Goal: Task Accomplishment & Management: Use online tool/utility

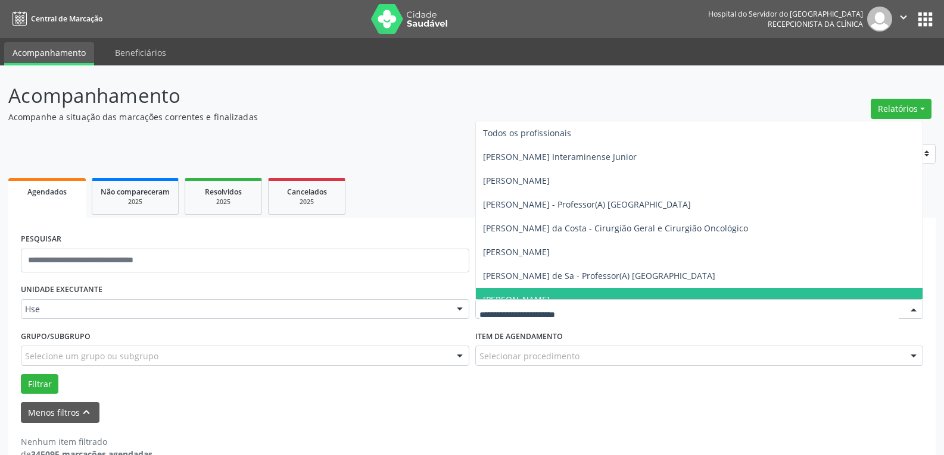
scroll to position [26, 0]
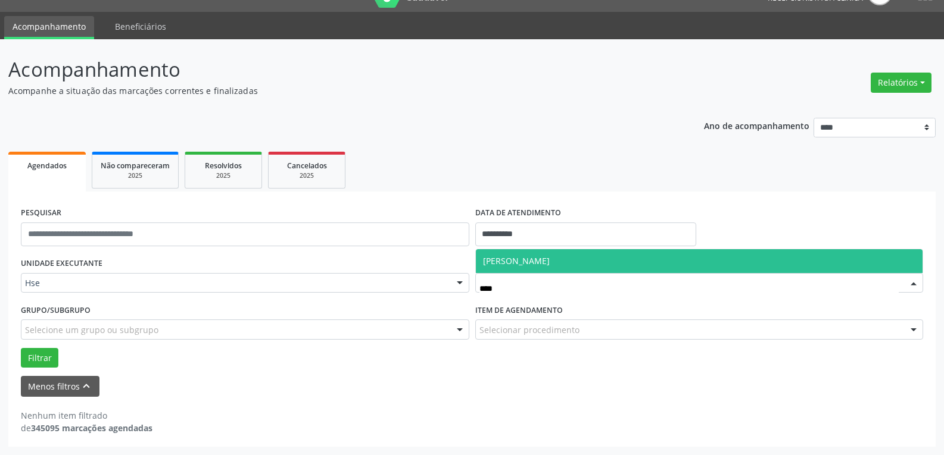
click at [526, 264] on span "[PERSON_NAME]" at bounding box center [516, 260] width 67 height 11
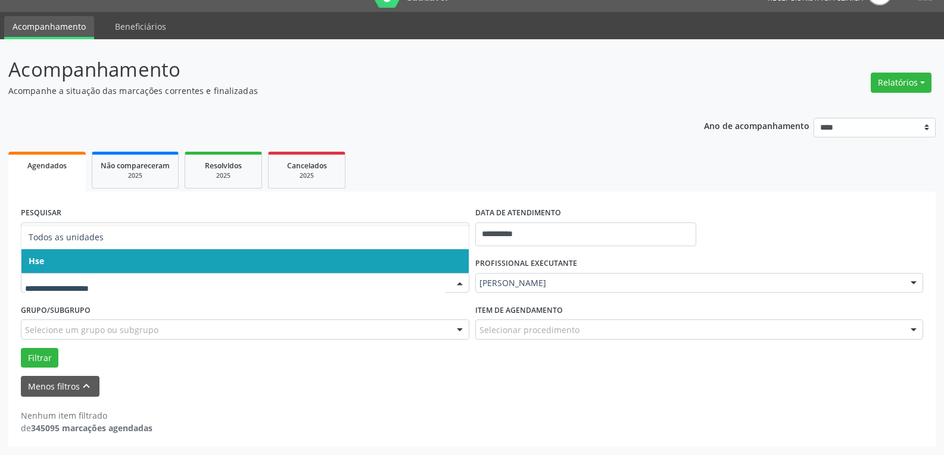
click at [78, 261] on span "Hse" at bounding box center [244, 261] width 447 height 24
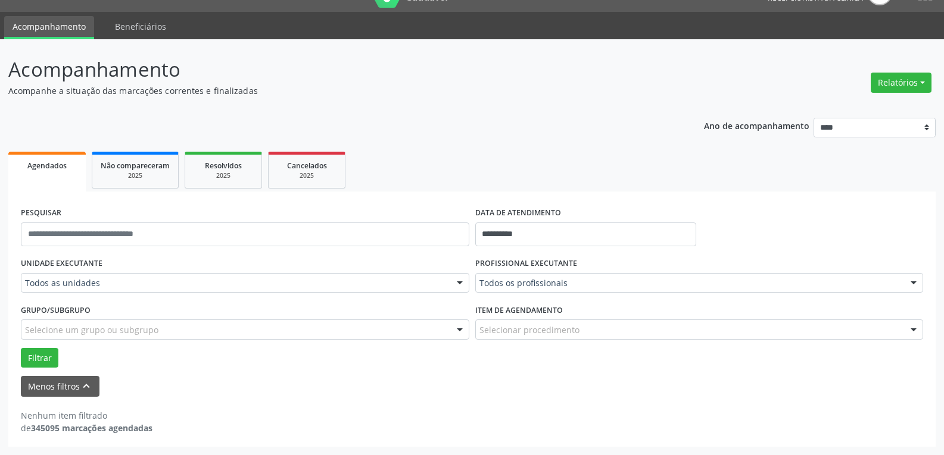
click at [78, 261] on div "UNIDADE EXECUTANTE Todos as unidades Todos as unidades Hse Nenhum resultado enc…" at bounding box center [245, 278] width 454 height 46
click at [36, 358] on button "Filtrar" at bounding box center [40, 358] width 38 height 20
click at [40, 360] on button "Filtrar" at bounding box center [40, 358] width 38 height 20
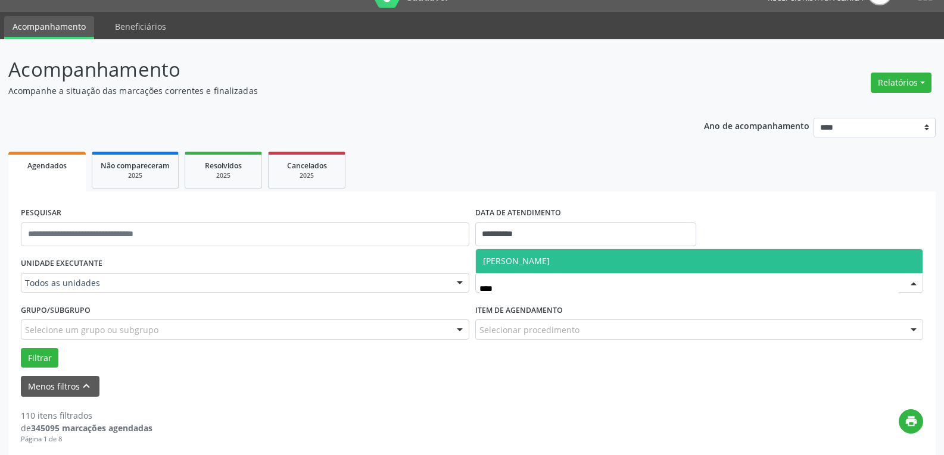
type input "*****"
click at [542, 265] on span "[PERSON_NAME]" at bounding box center [699, 261] width 447 height 24
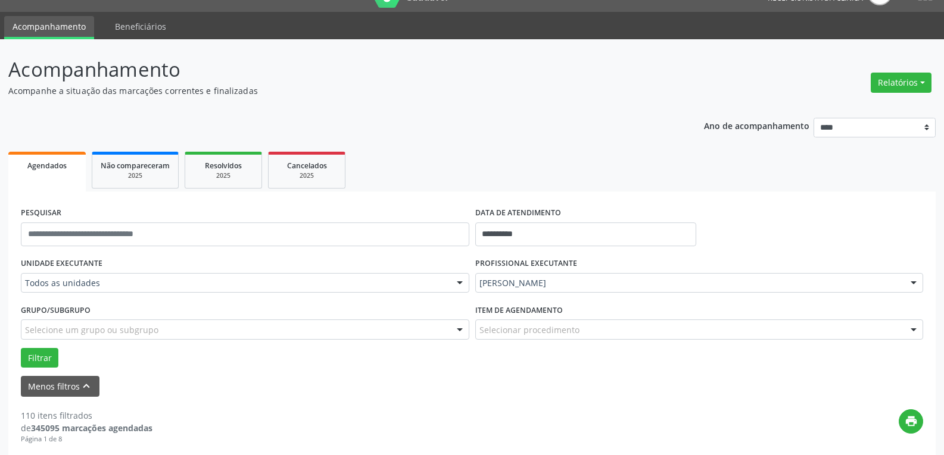
click at [542, 265] on div "PROFISSIONAL EXECUTANTE [PERSON_NAME] Todos os profissionais [PERSON_NAME] Inte…" at bounding box center [699, 278] width 454 height 46
click at [36, 352] on button "Filtrar" at bounding box center [40, 358] width 38 height 20
click at [43, 360] on button "Filtrar" at bounding box center [40, 358] width 38 height 20
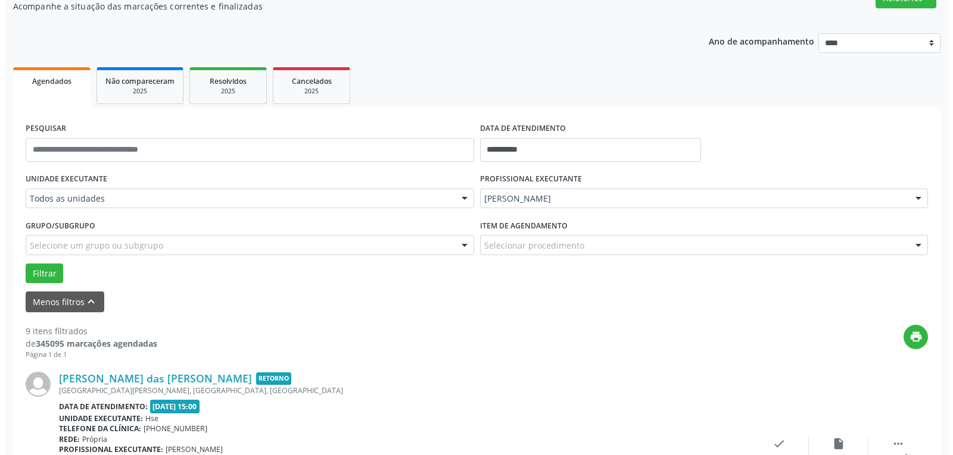
scroll to position [264, 0]
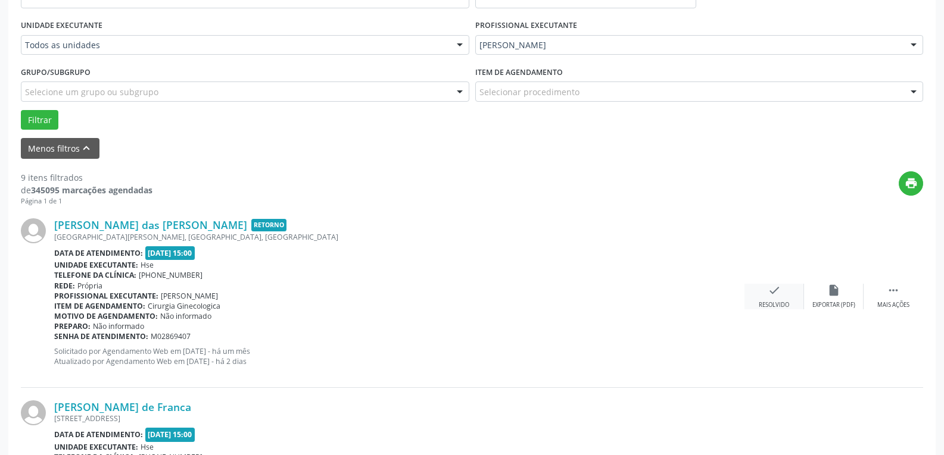
click at [770, 290] on icon "check" at bounding box center [773, 290] width 13 height 13
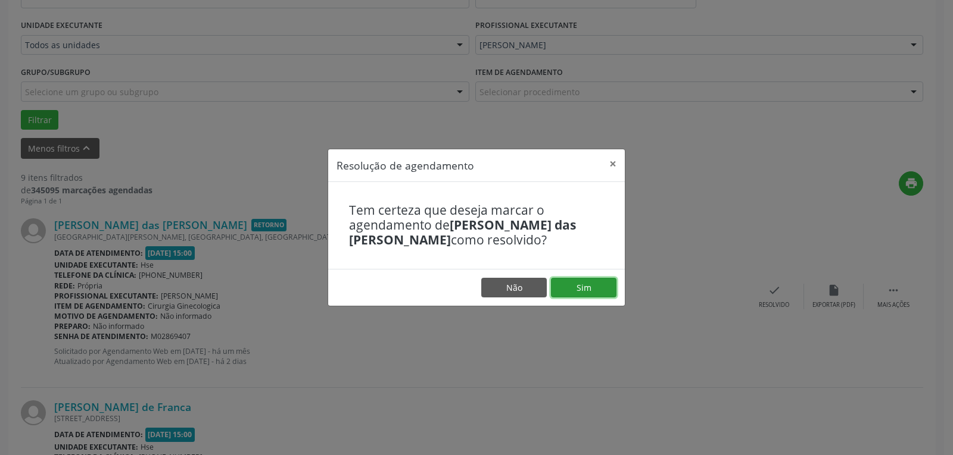
click at [586, 286] on button "Sim" at bounding box center [583, 288] width 65 height 20
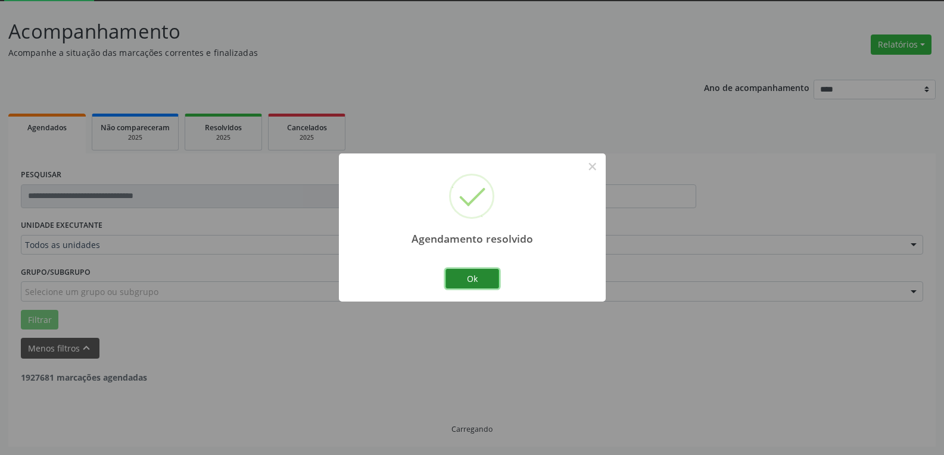
click at [469, 279] on button "Ok" at bounding box center [472, 279] width 54 height 20
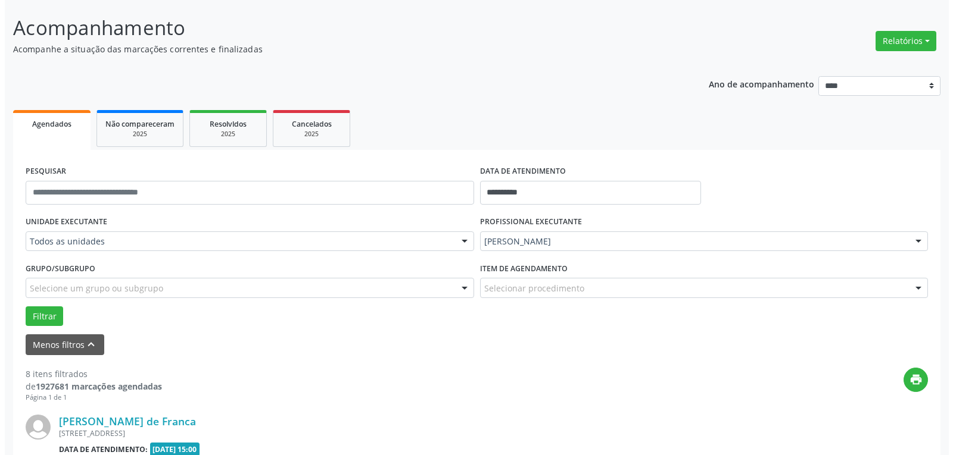
scroll to position [243, 0]
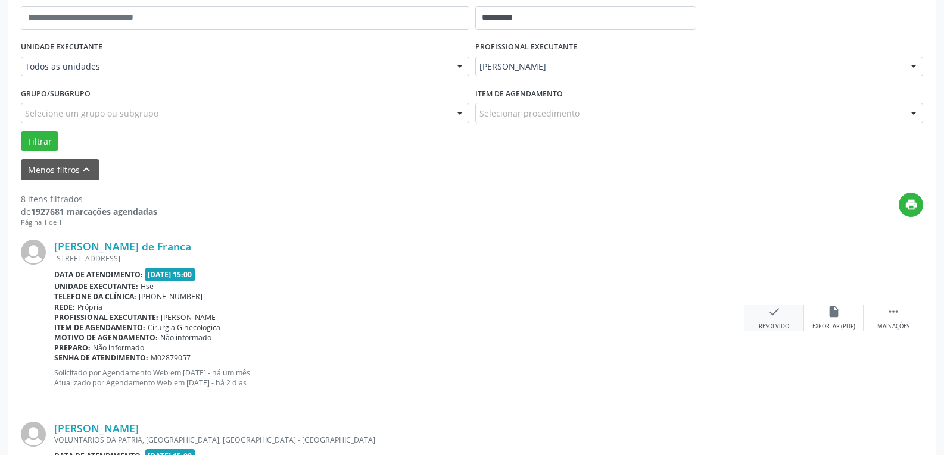
click at [767, 317] on icon "check" at bounding box center [773, 311] width 13 height 13
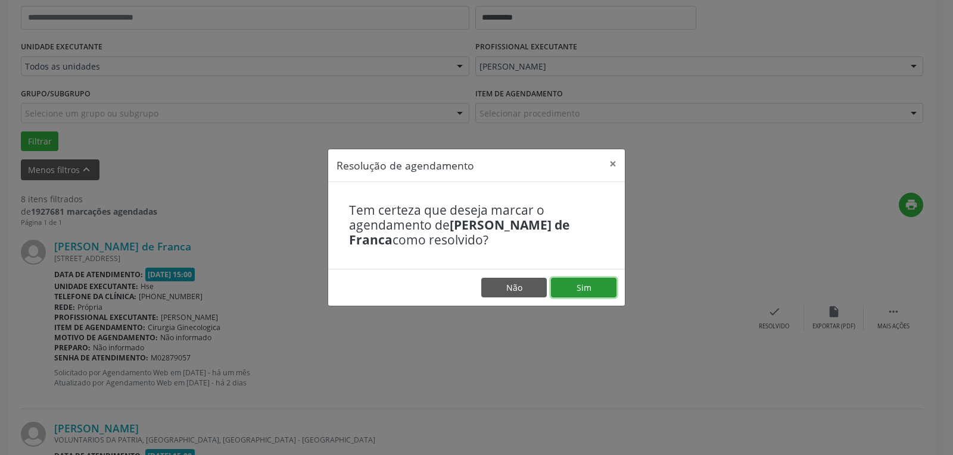
click at [585, 285] on button "Sim" at bounding box center [583, 288] width 65 height 20
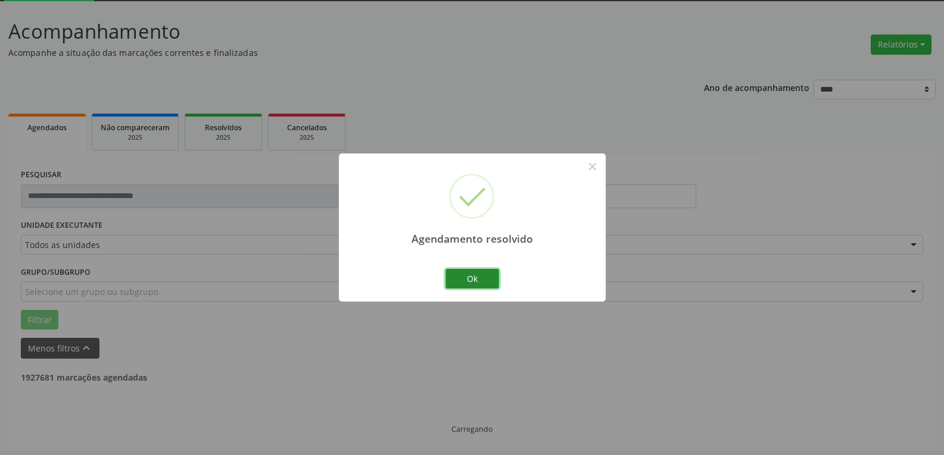
click at [480, 275] on button "Ok" at bounding box center [472, 279] width 54 height 20
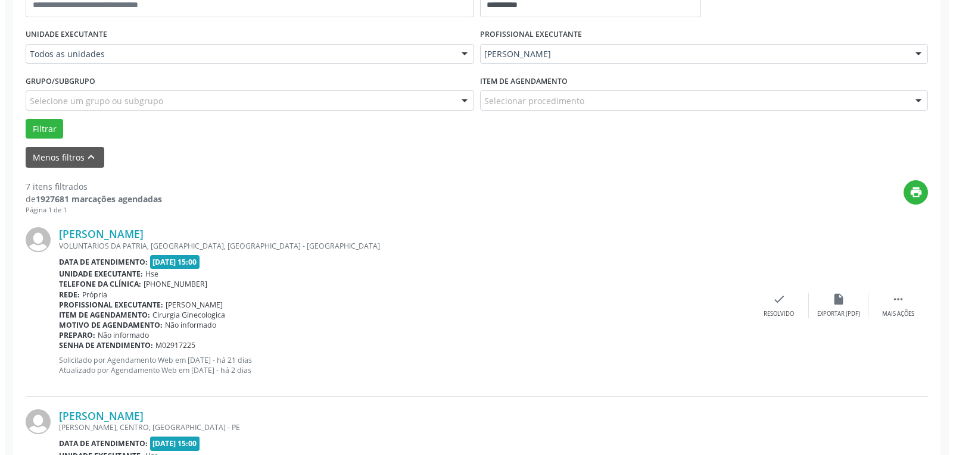
scroll to position [302, 0]
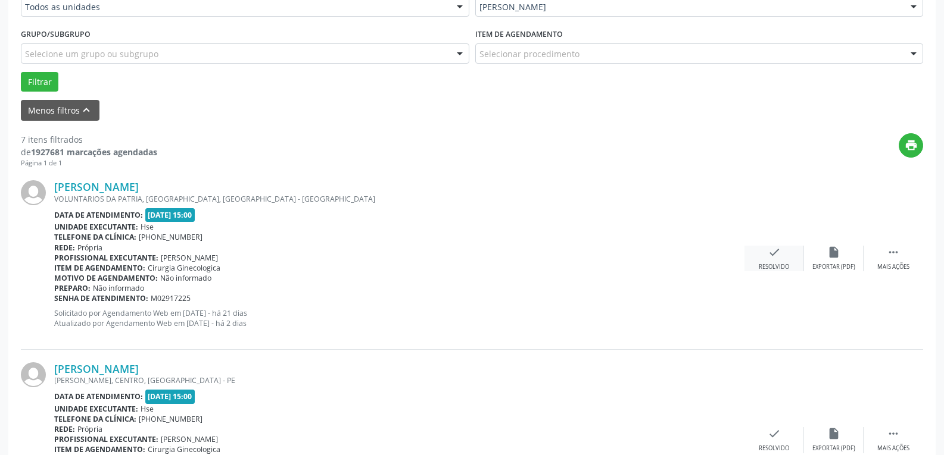
click at [781, 263] on div "check Resolvido" at bounding box center [774, 259] width 60 height 26
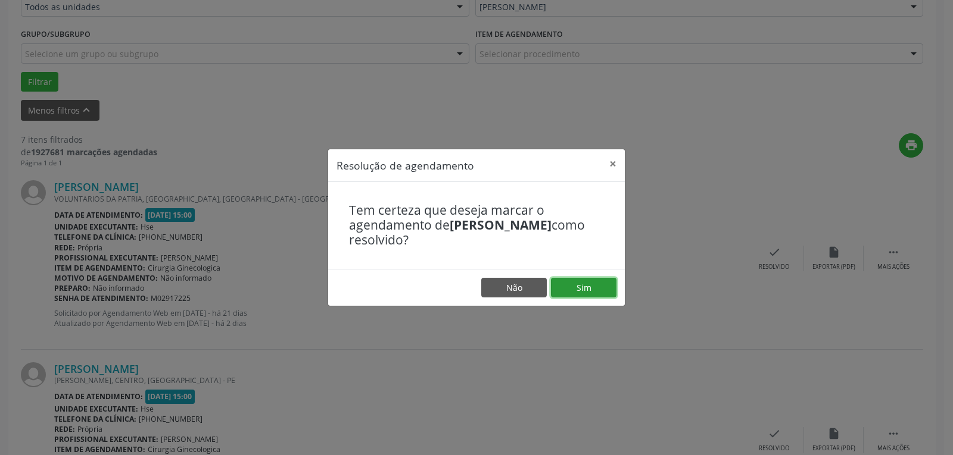
click at [587, 286] on button "Sim" at bounding box center [583, 288] width 65 height 20
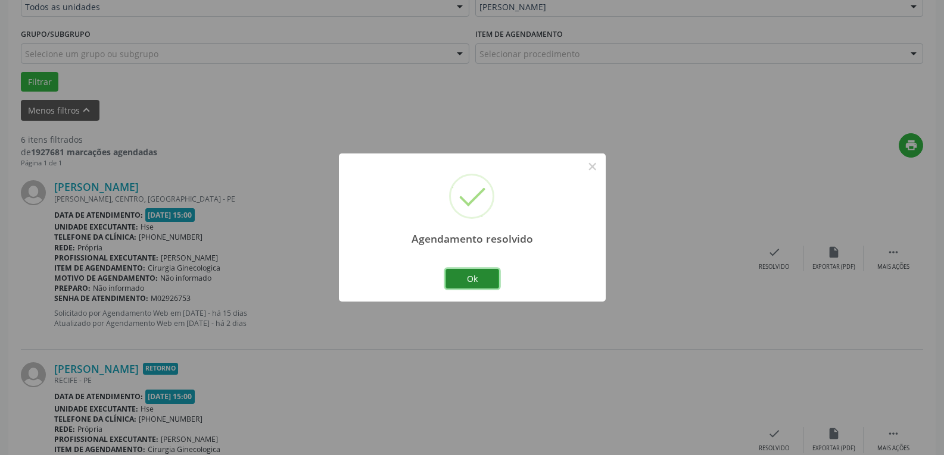
click at [477, 274] on button "Ok" at bounding box center [472, 279] width 54 height 20
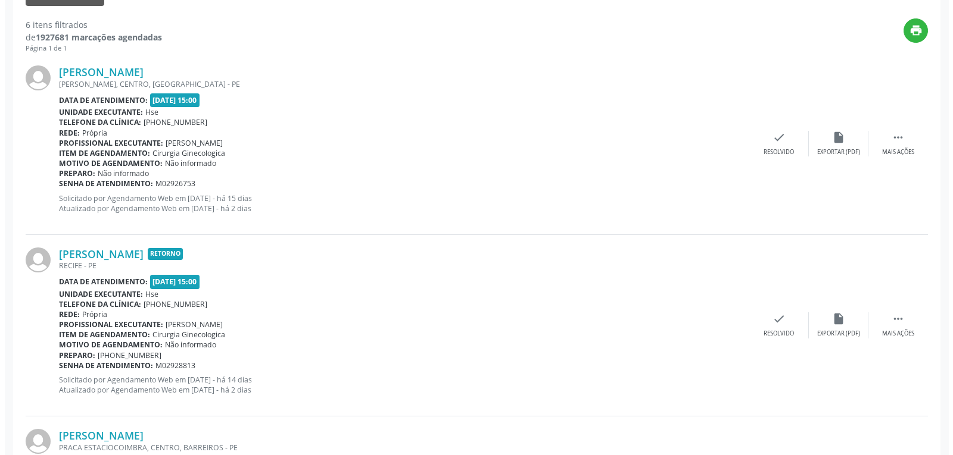
scroll to position [422, 0]
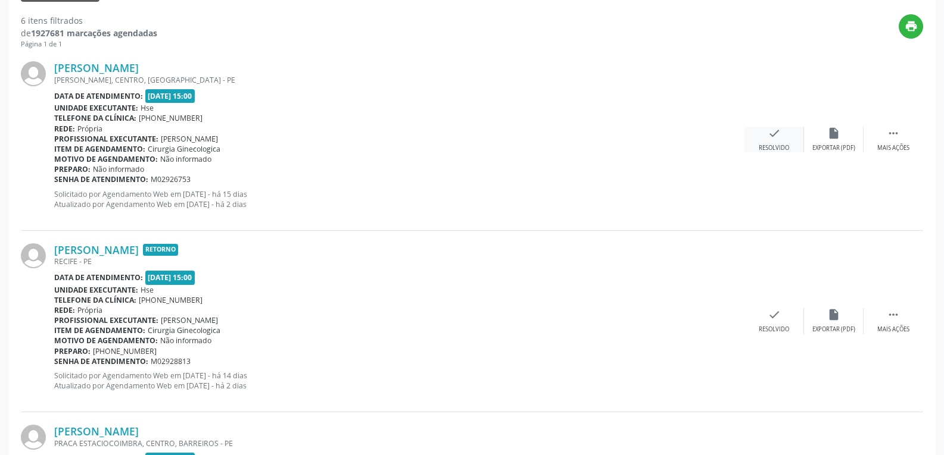
click at [776, 133] on icon "check" at bounding box center [773, 133] width 13 height 13
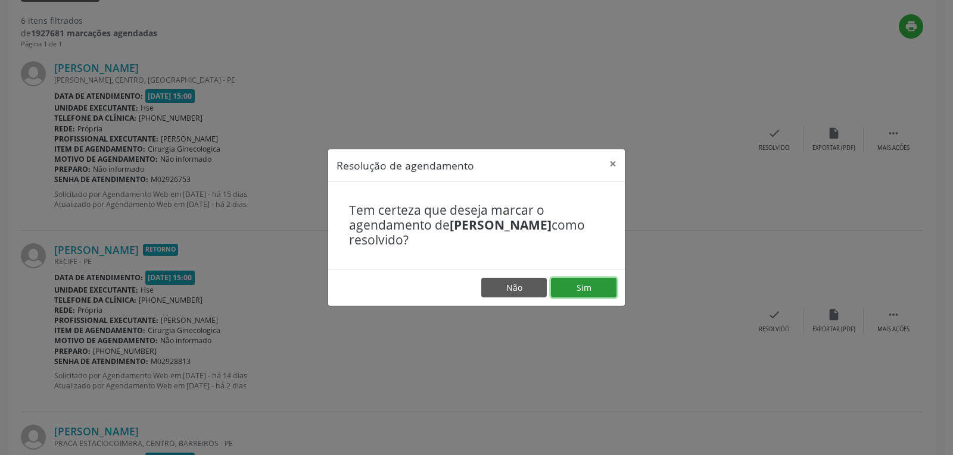
click at [584, 285] on button "Sim" at bounding box center [583, 288] width 65 height 20
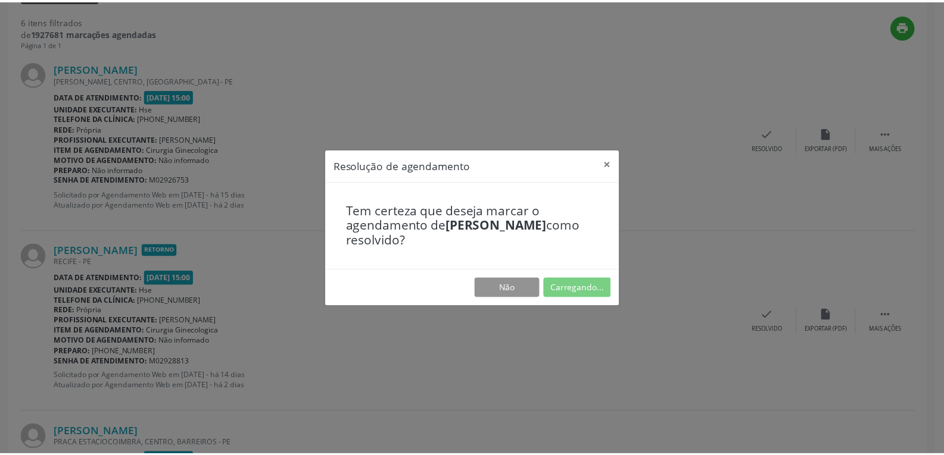
scroll to position [52, 0]
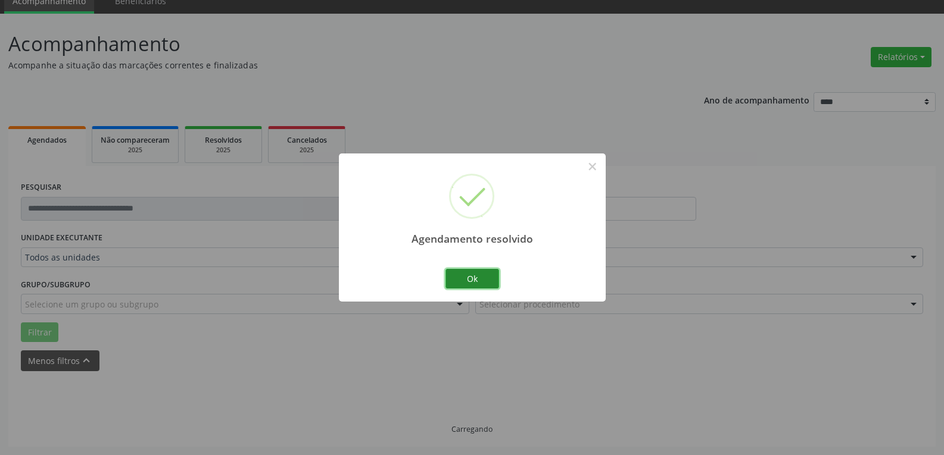
click at [476, 273] on button "Ok" at bounding box center [472, 279] width 54 height 20
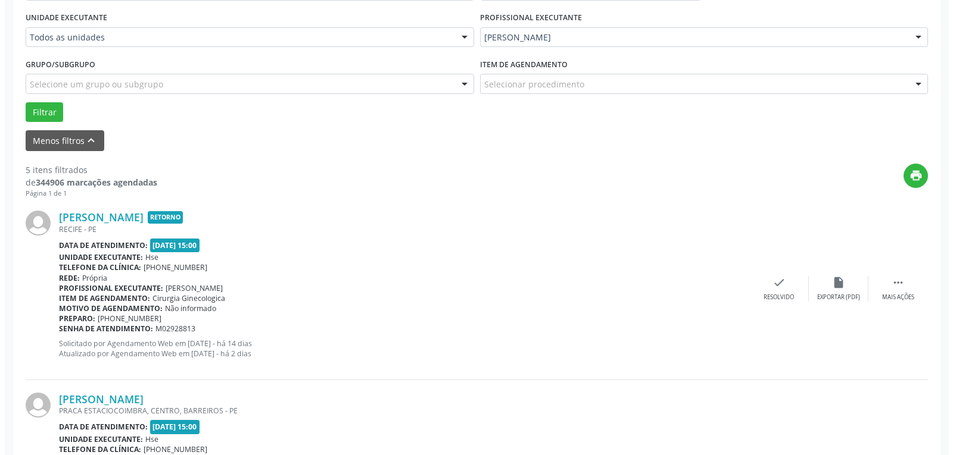
scroll to position [290, 0]
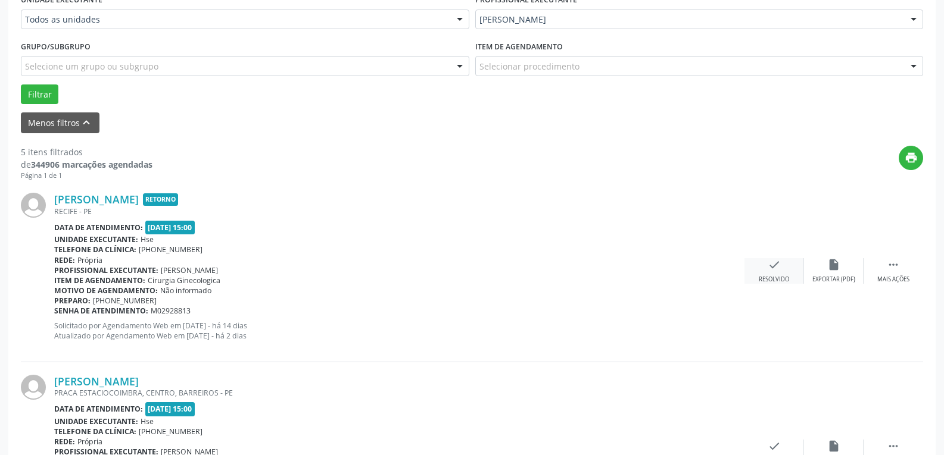
click at [777, 268] on icon "check" at bounding box center [773, 264] width 13 height 13
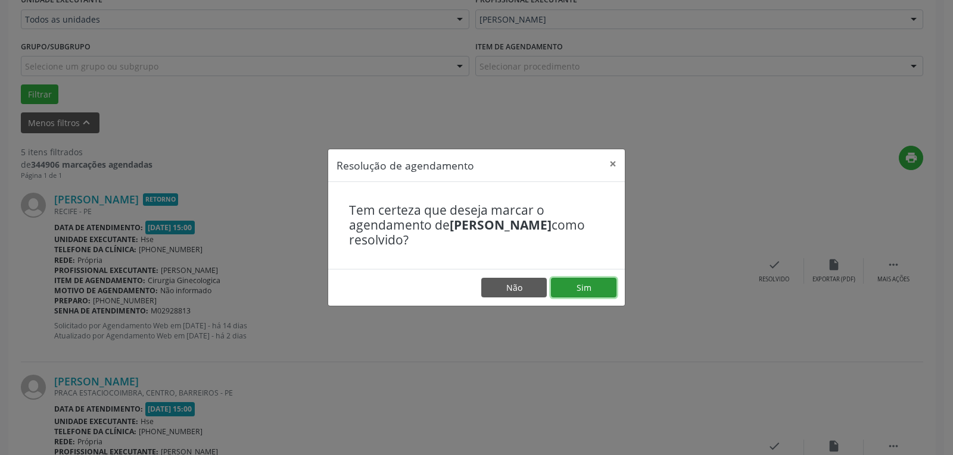
click at [595, 286] on button "Sim" at bounding box center [583, 288] width 65 height 20
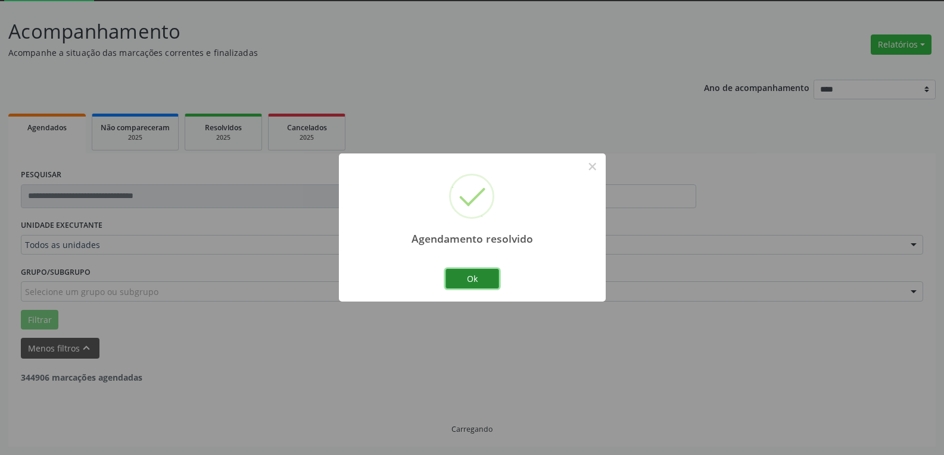
click at [471, 276] on button "Ok" at bounding box center [472, 279] width 54 height 20
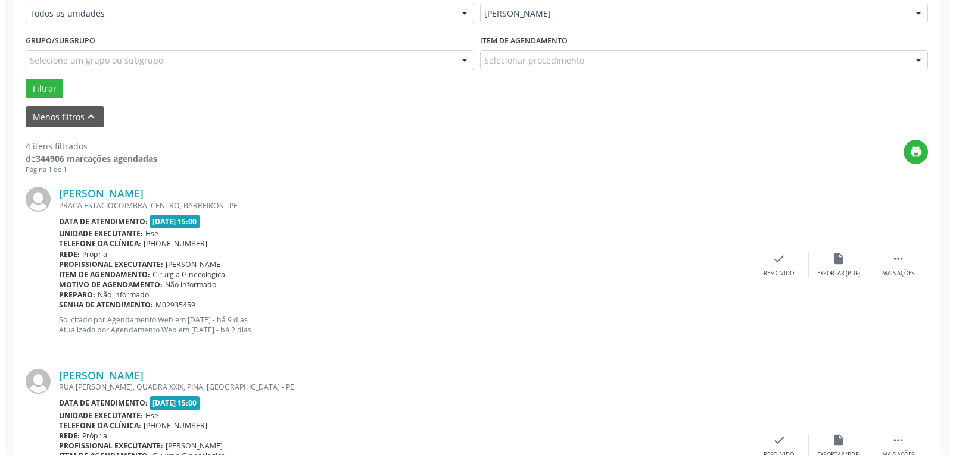
scroll to position [302, 0]
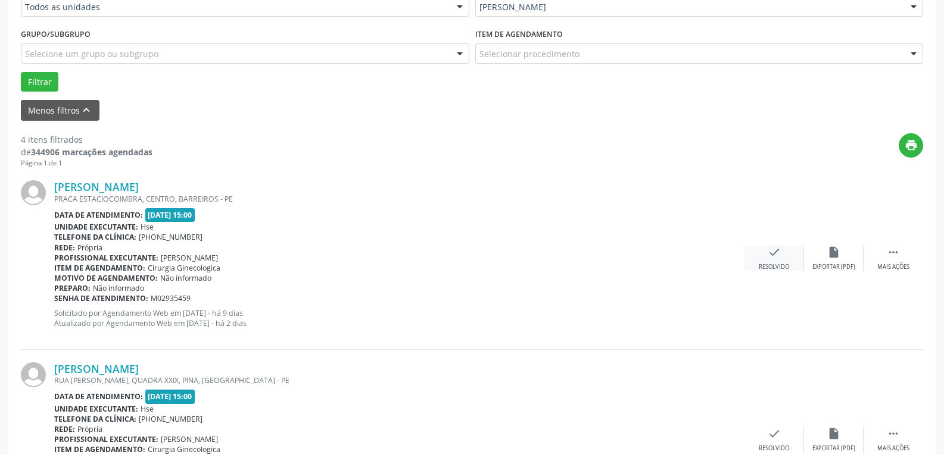
click at [777, 258] on icon "check" at bounding box center [773, 252] width 13 height 13
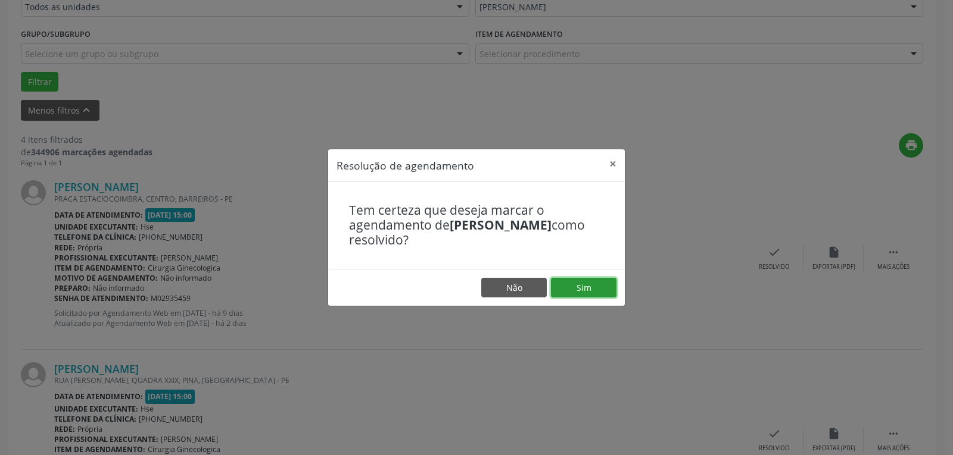
click at [592, 285] on button "Sim" at bounding box center [583, 288] width 65 height 20
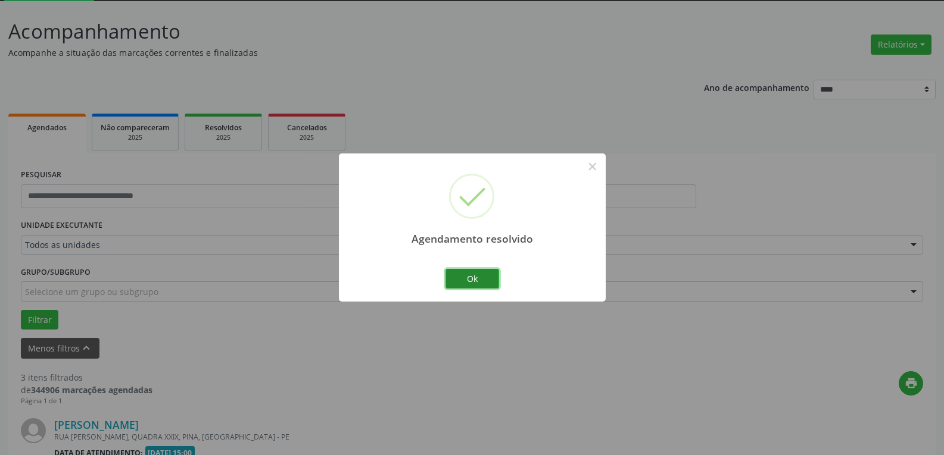
click at [476, 276] on button "Ok" at bounding box center [472, 279] width 54 height 20
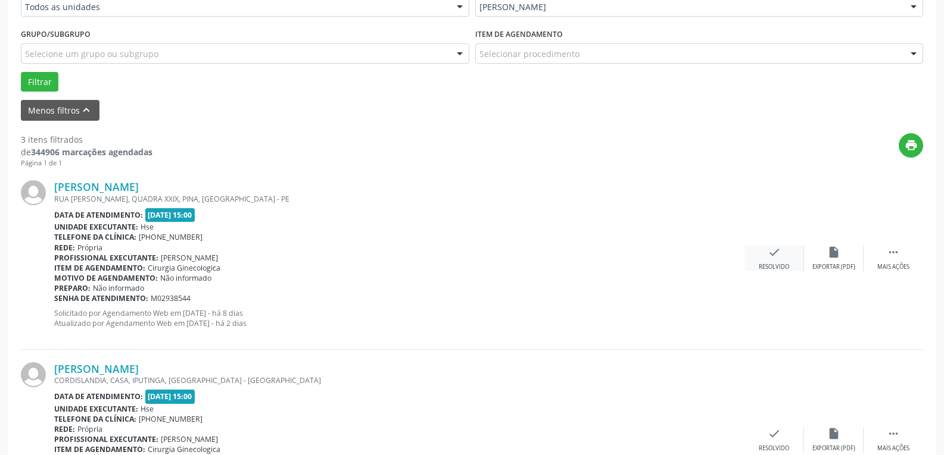
click at [775, 257] on icon "check" at bounding box center [773, 252] width 13 height 13
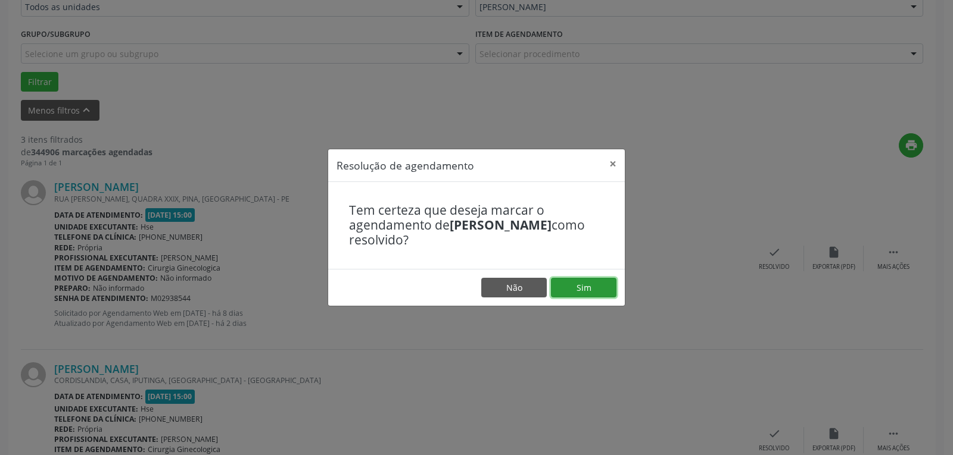
click at [572, 285] on button "Sim" at bounding box center [583, 288] width 65 height 20
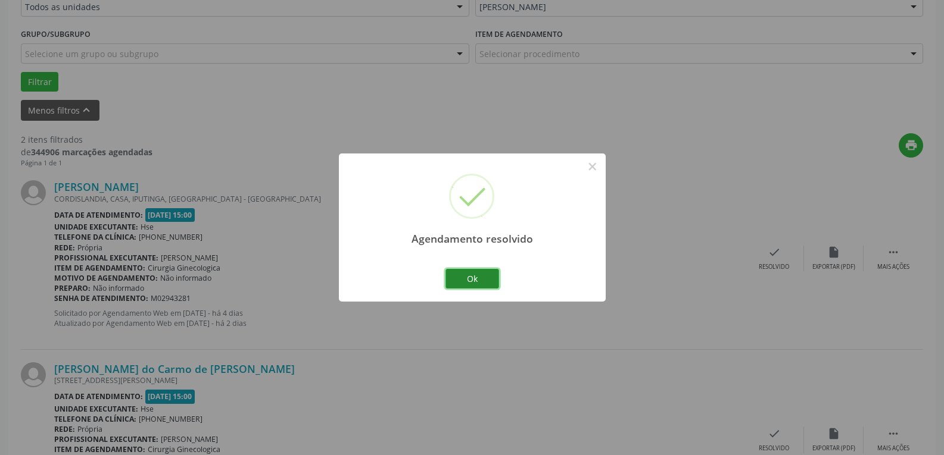
click at [467, 277] on button "Ok" at bounding box center [472, 279] width 54 height 20
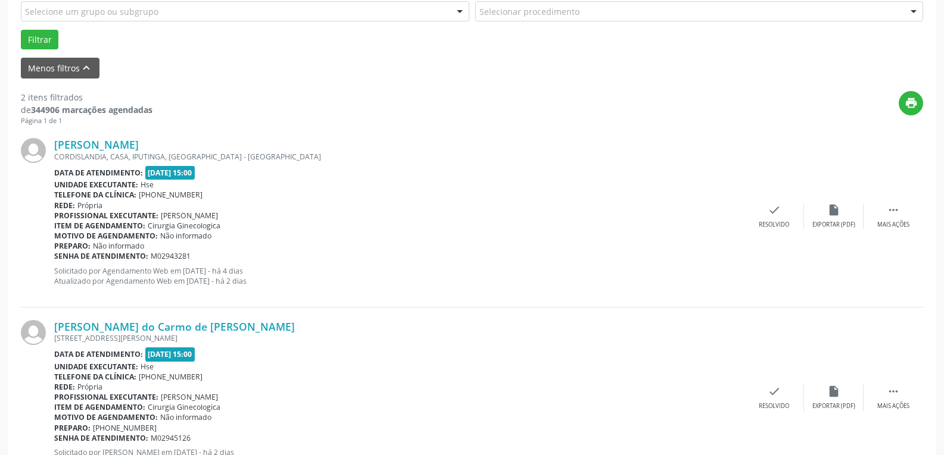
scroll to position [399, 0]
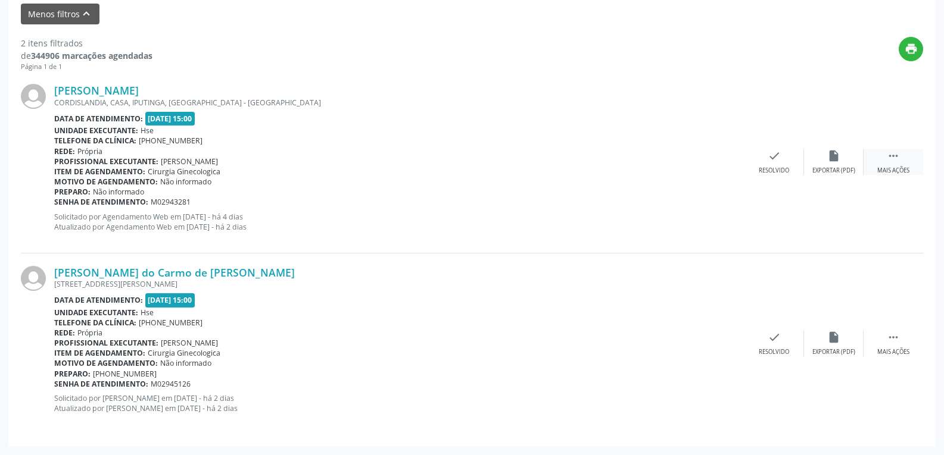
click at [900, 159] on div " Mais ações" at bounding box center [893, 162] width 60 height 26
click at [834, 159] on icon "alarm_off" at bounding box center [833, 155] width 13 height 13
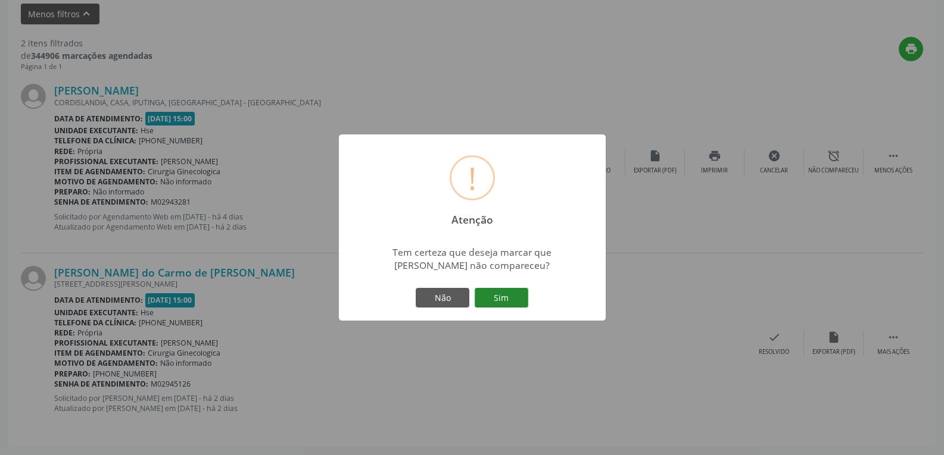
click at [502, 296] on button "Sim" at bounding box center [502, 298] width 54 height 20
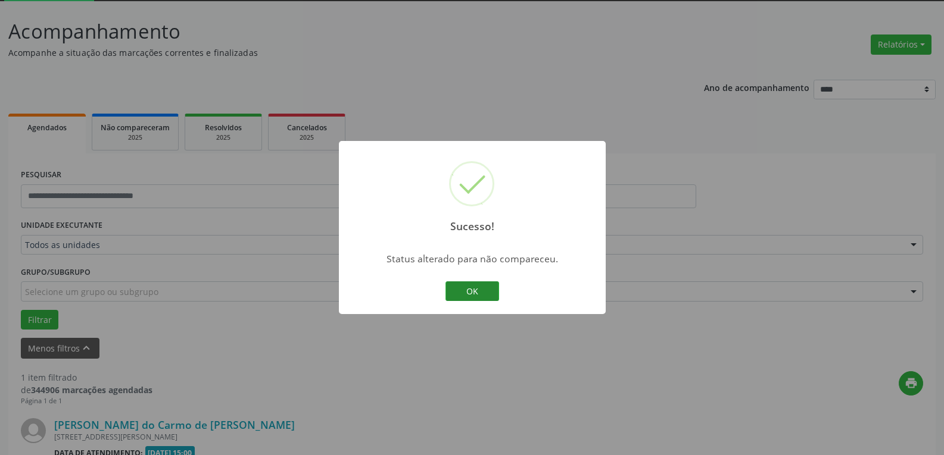
scroll to position [217, 0]
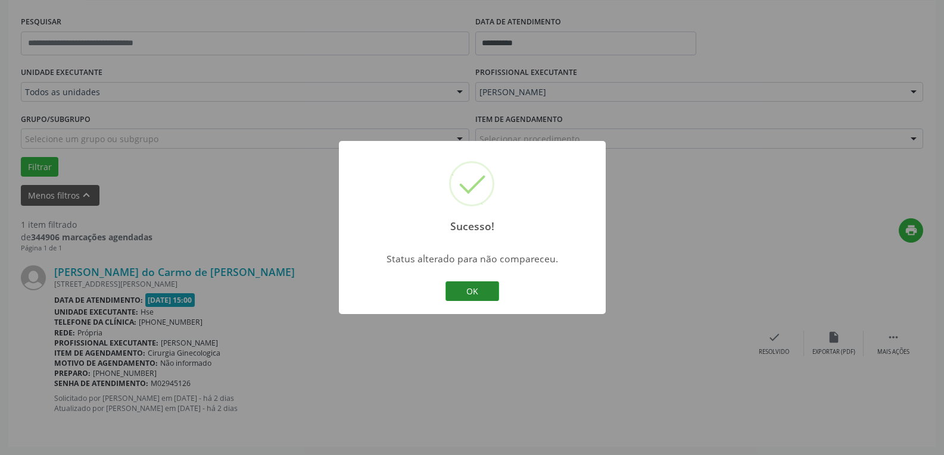
click at [462, 289] on button "OK" at bounding box center [472, 292] width 54 height 20
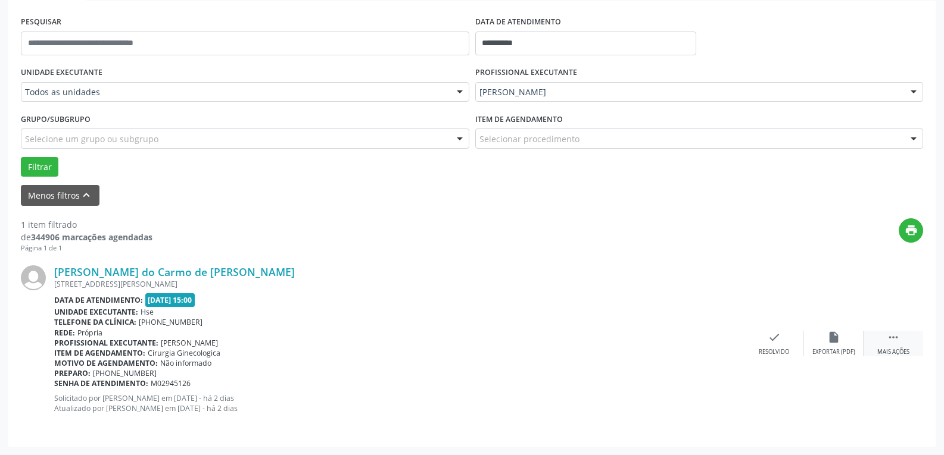
click at [900, 338] on div " Mais ações" at bounding box center [893, 344] width 60 height 26
click at [841, 341] on div "alarm_off Não compareceu" at bounding box center [834, 344] width 60 height 26
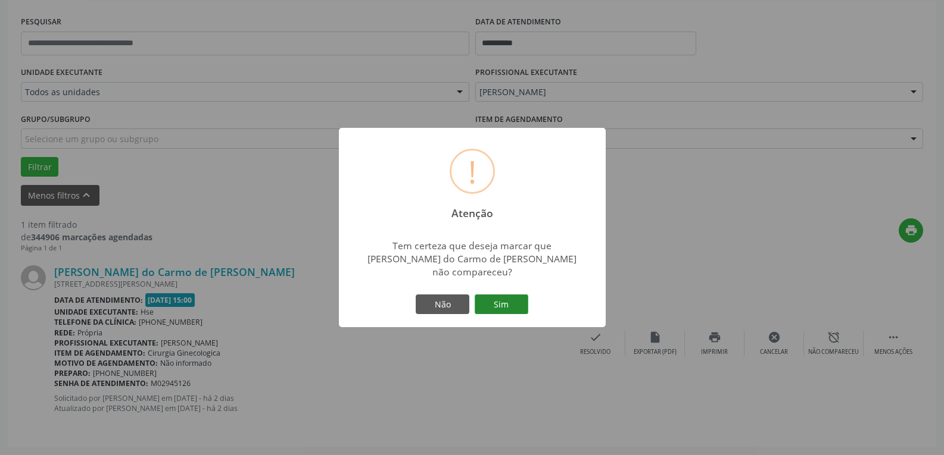
click at [502, 297] on button "Sim" at bounding box center [502, 305] width 54 height 20
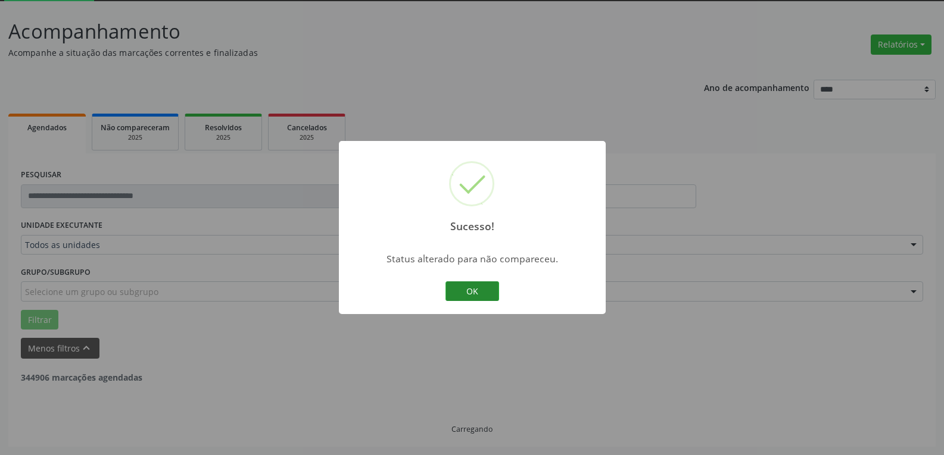
scroll to position [26, 0]
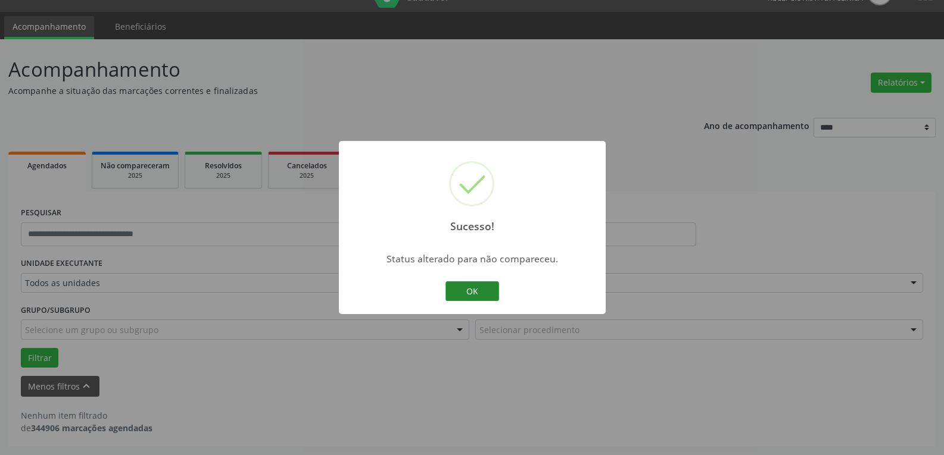
click at [476, 292] on button "OK" at bounding box center [472, 292] width 54 height 20
